Goal: Task Accomplishment & Management: Complete application form

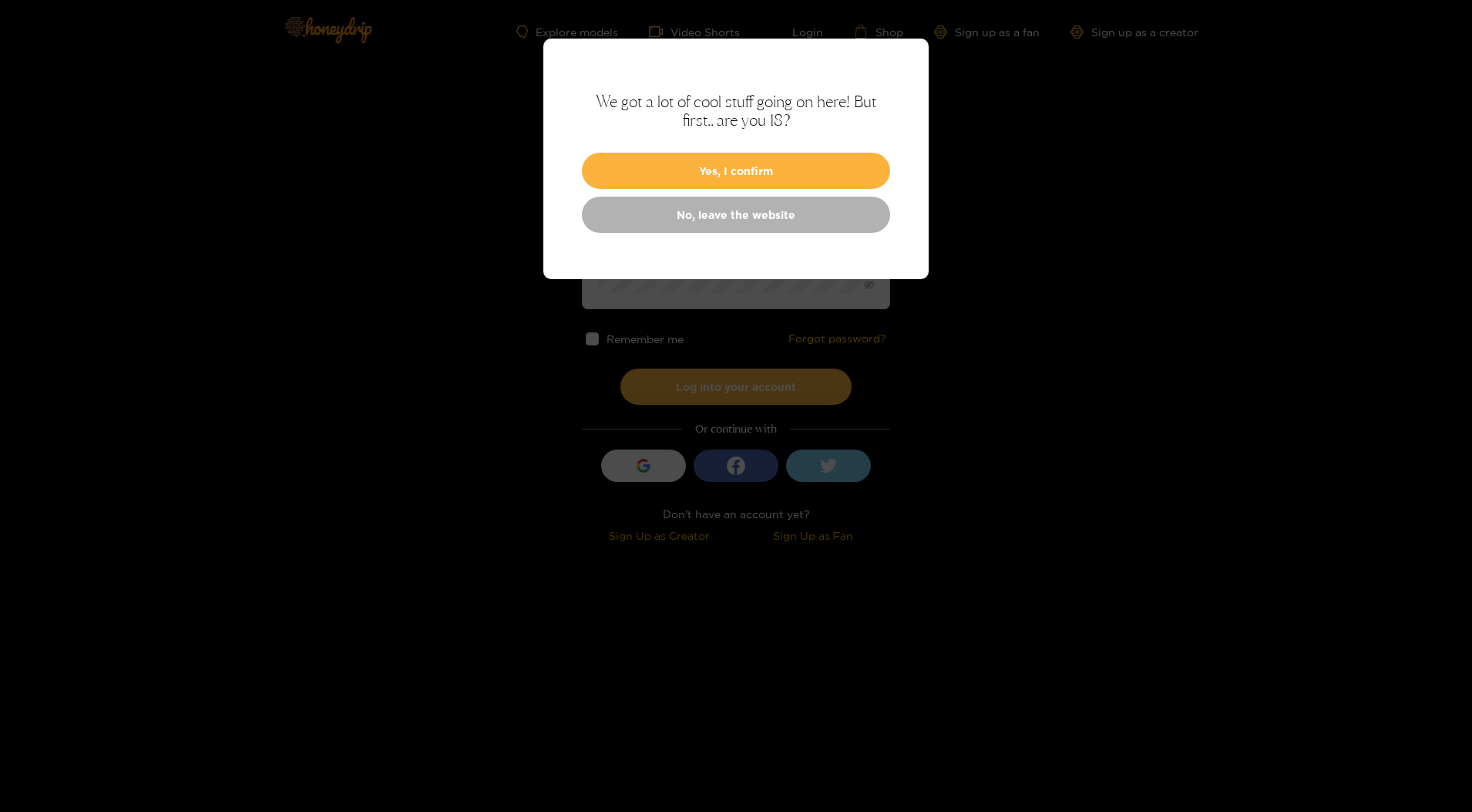
click at [725, 190] on div "We got a lot of cool stuff going on here! But first.. are you 18? Yes, I confir…" at bounding box center [735, 159] width 385 height 241
click at [732, 184] on button "Yes, I confirm" at bounding box center [736, 171] width 308 height 36
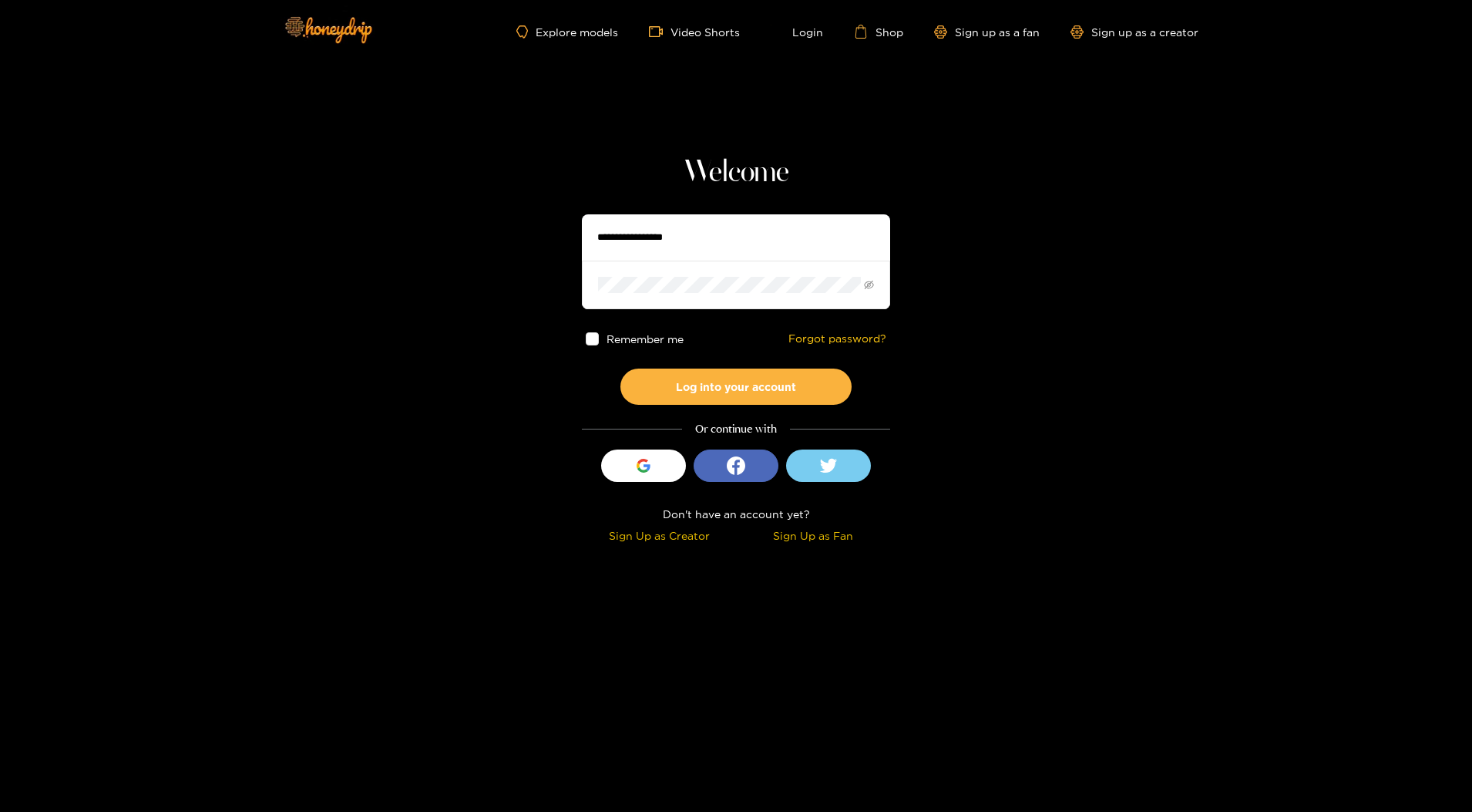
click at [704, 229] on input "text" at bounding box center [736, 237] width 308 height 46
click at [711, 227] on input "text" at bounding box center [736, 237] width 308 height 46
click at [696, 249] on input "text" at bounding box center [736, 237] width 308 height 46
click at [680, 319] on div "Remember me Forgot password?" at bounding box center [736, 338] width 308 height 59
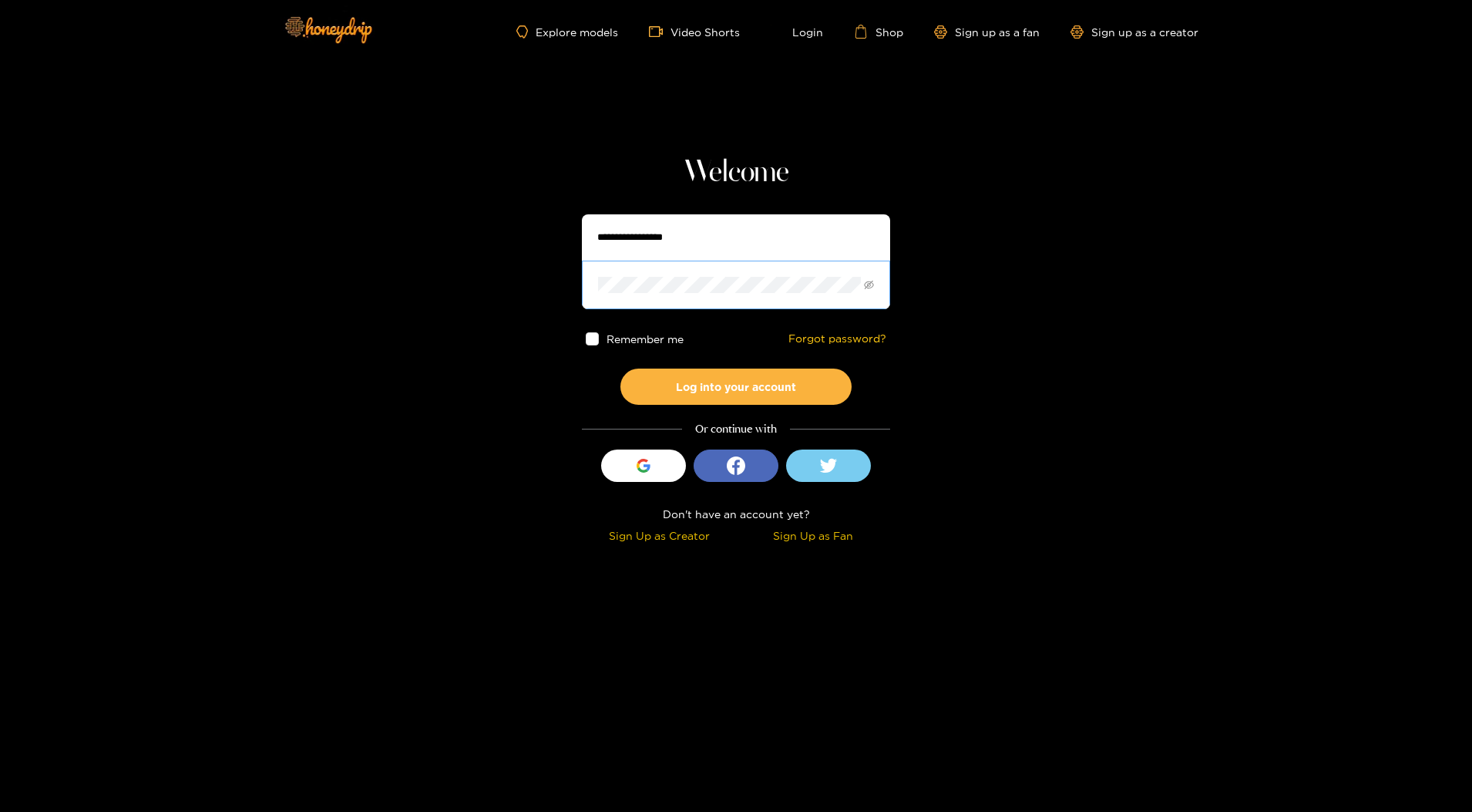
click at [685, 305] on span at bounding box center [736, 285] width 308 height 48
click at [678, 294] on span at bounding box center [736, 285] width 308 height 48
click at [644, 224] on input "text" at bounding box center [736, 237] width 308 height 46
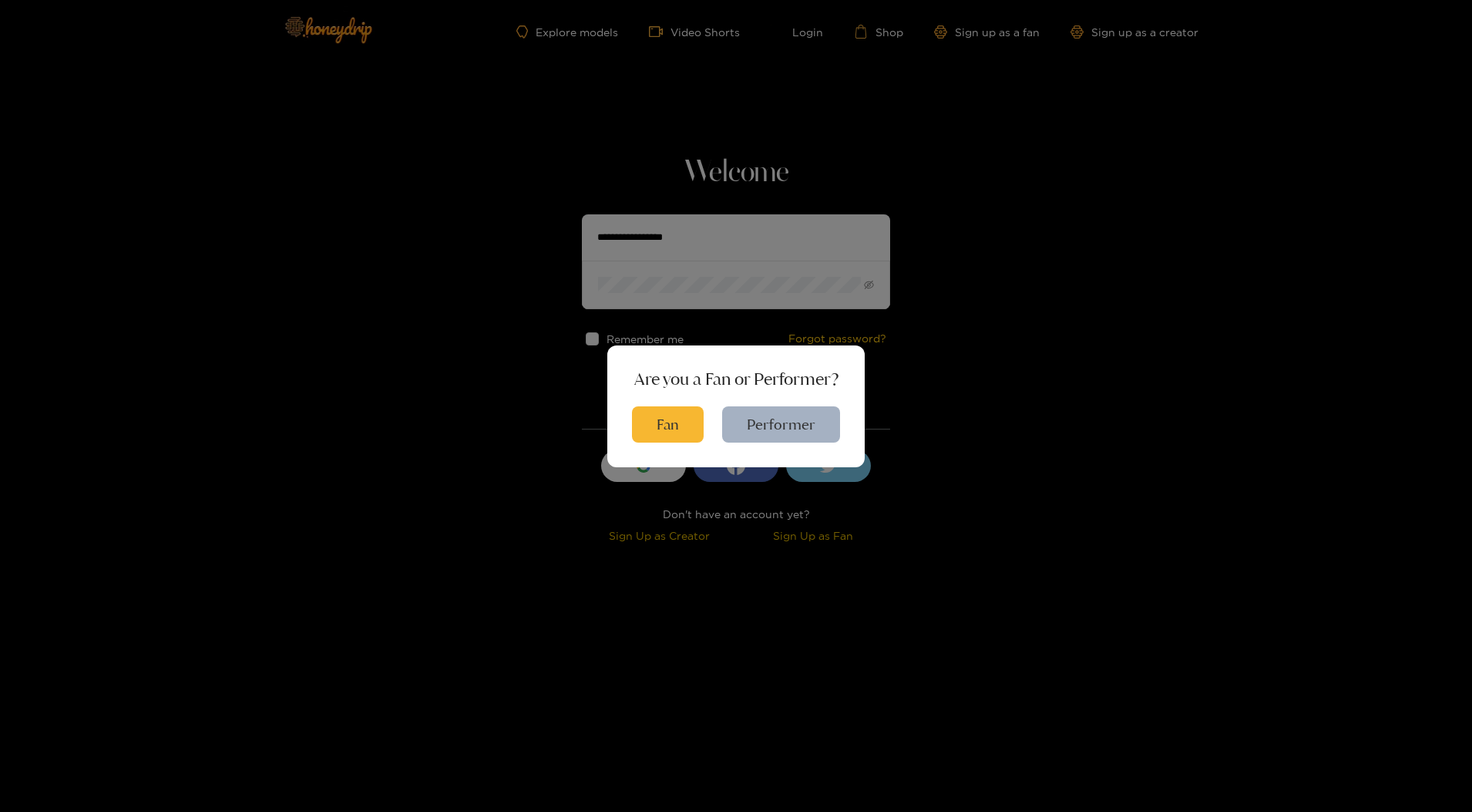
type input "*"
